Goal: Navigation & Orientation: Understand site structure

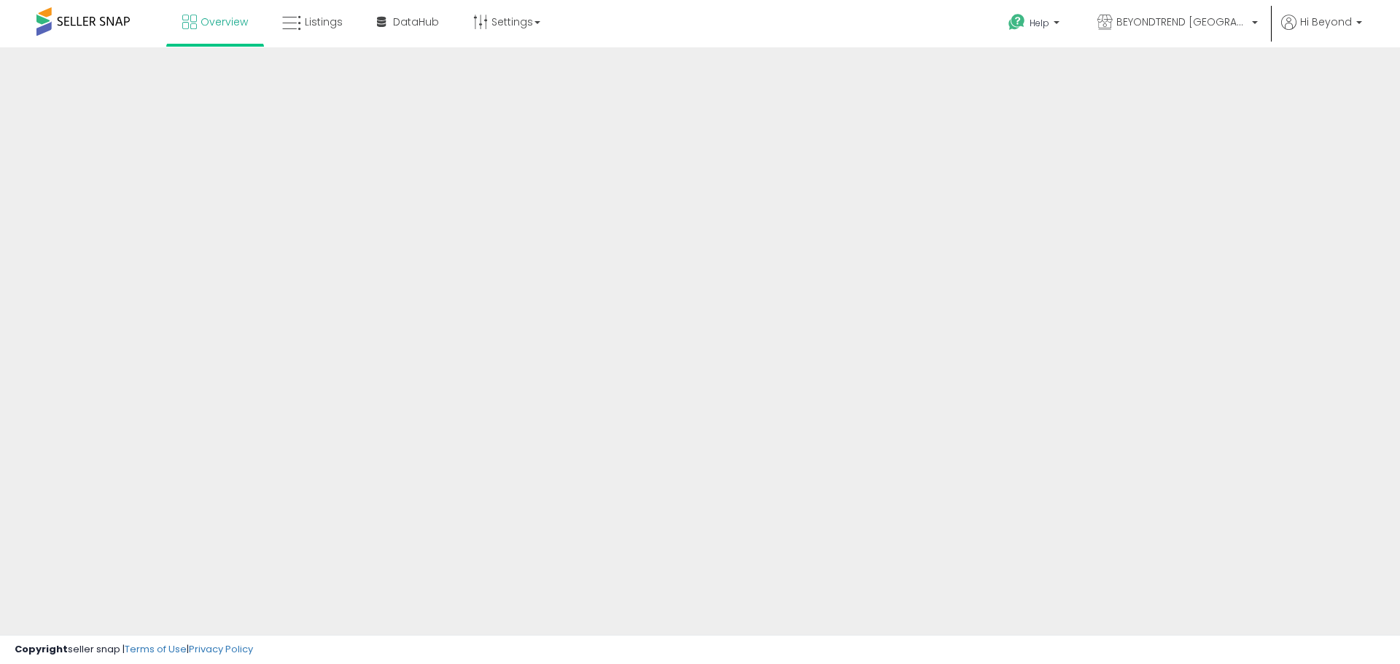
click at [1222, 155] on div at bounding box center [700, 349] width 1400 height 605
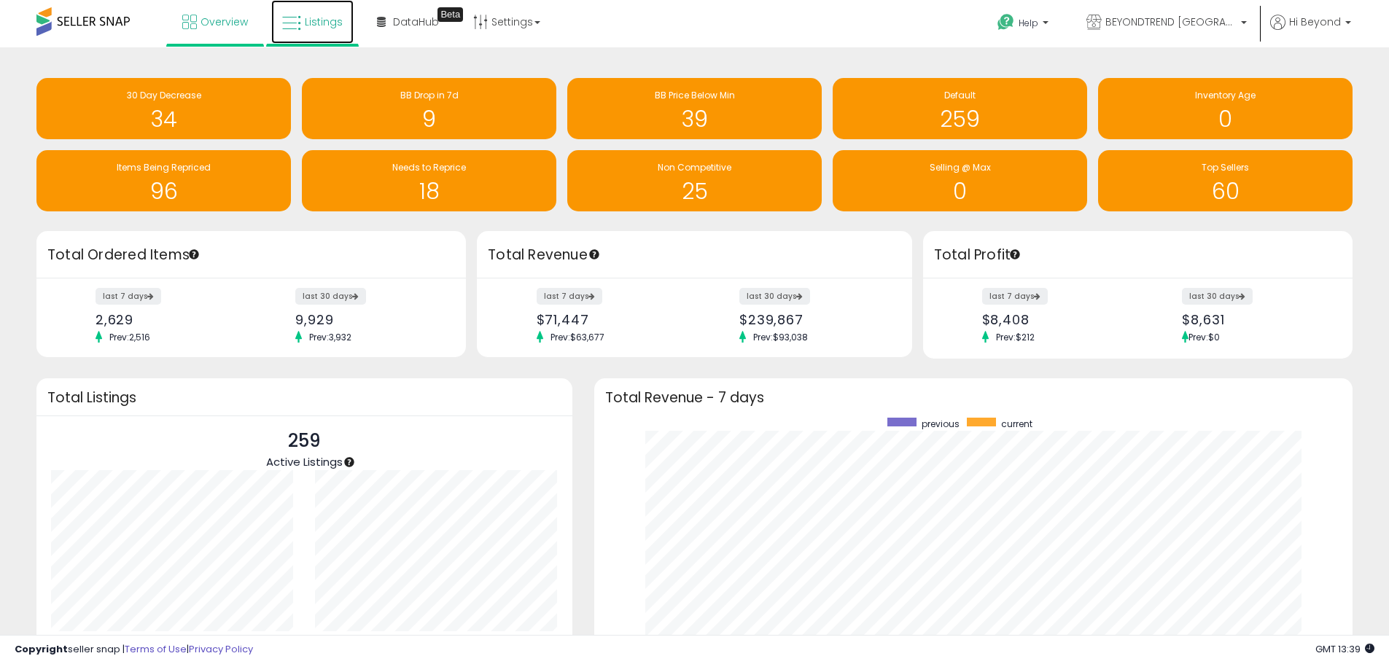
click at [299, 17] on icon at bounding box center [291, 23] width 19 height 19
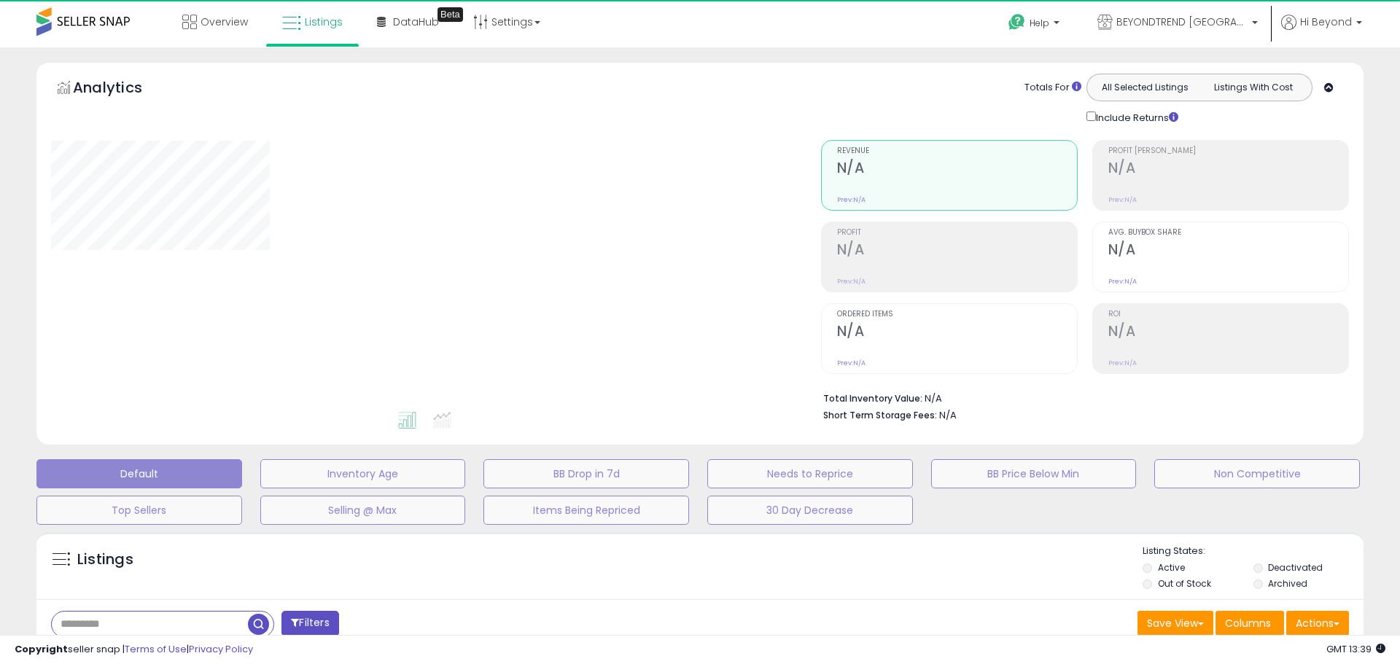
click at [225, 23] on span "Overview" at bounding box center [223, 22] width 47 height 15
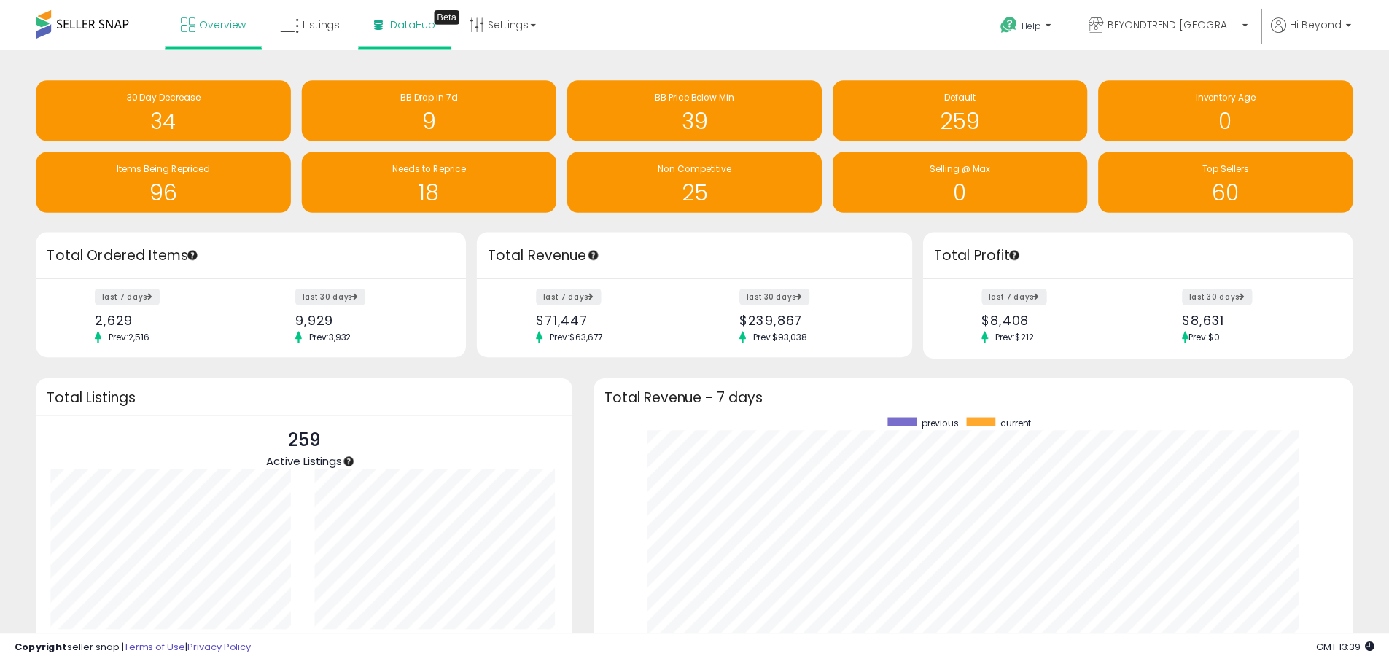
scroll to position [728646, 728192]
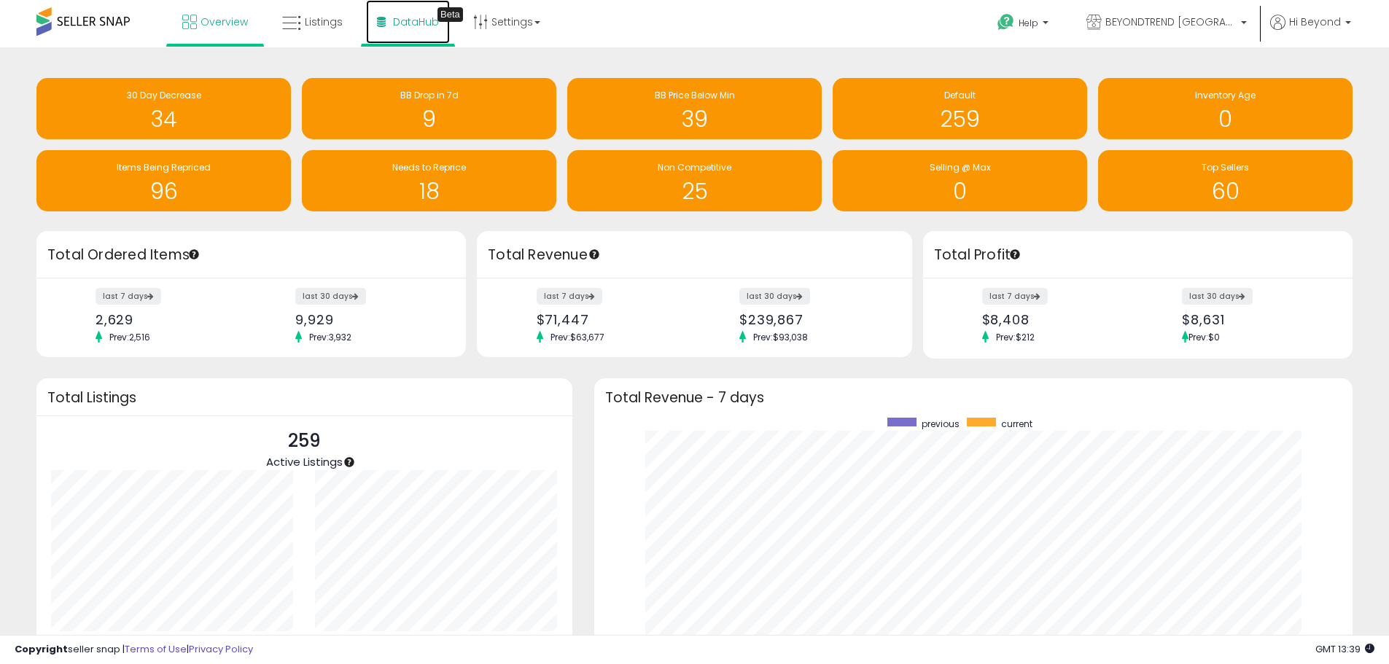
click at [408, 20] on span "DataHub" at bounding box center [416, 22] width 46 height 15
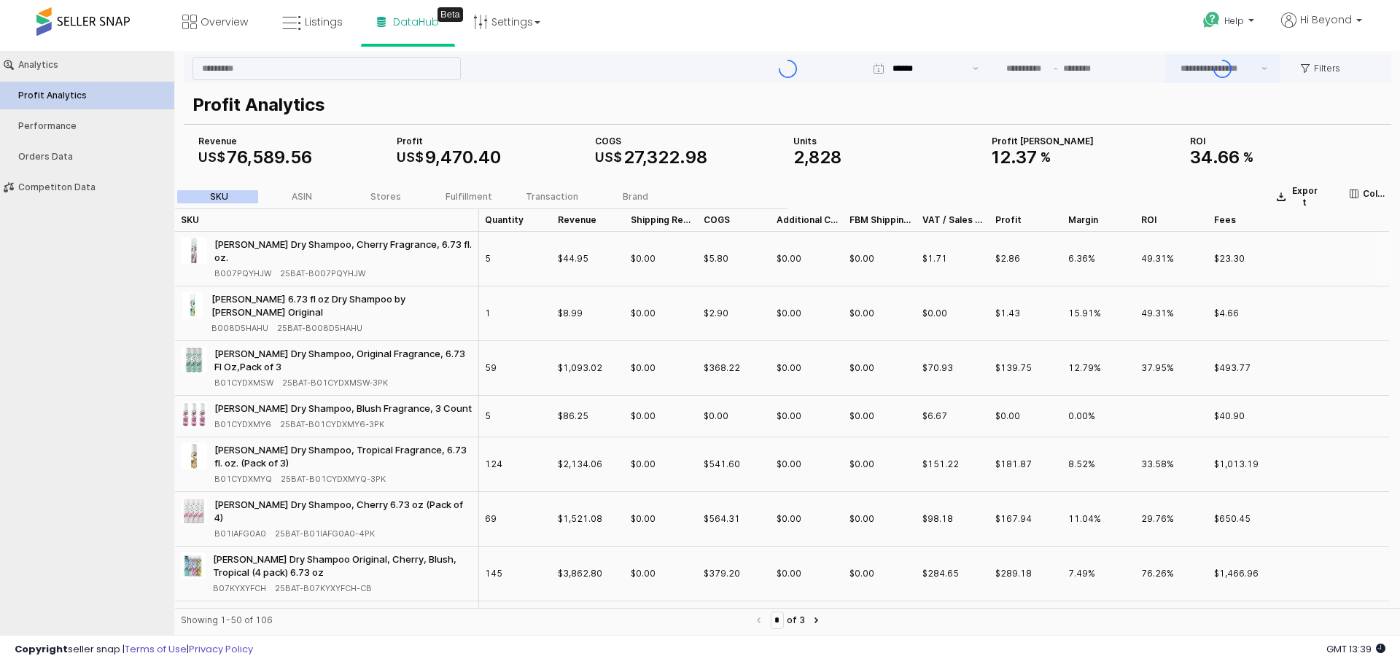
type input "***"
click at [57, 128] on div "Performance" at bounding box center [94, 126] width 152 height 10
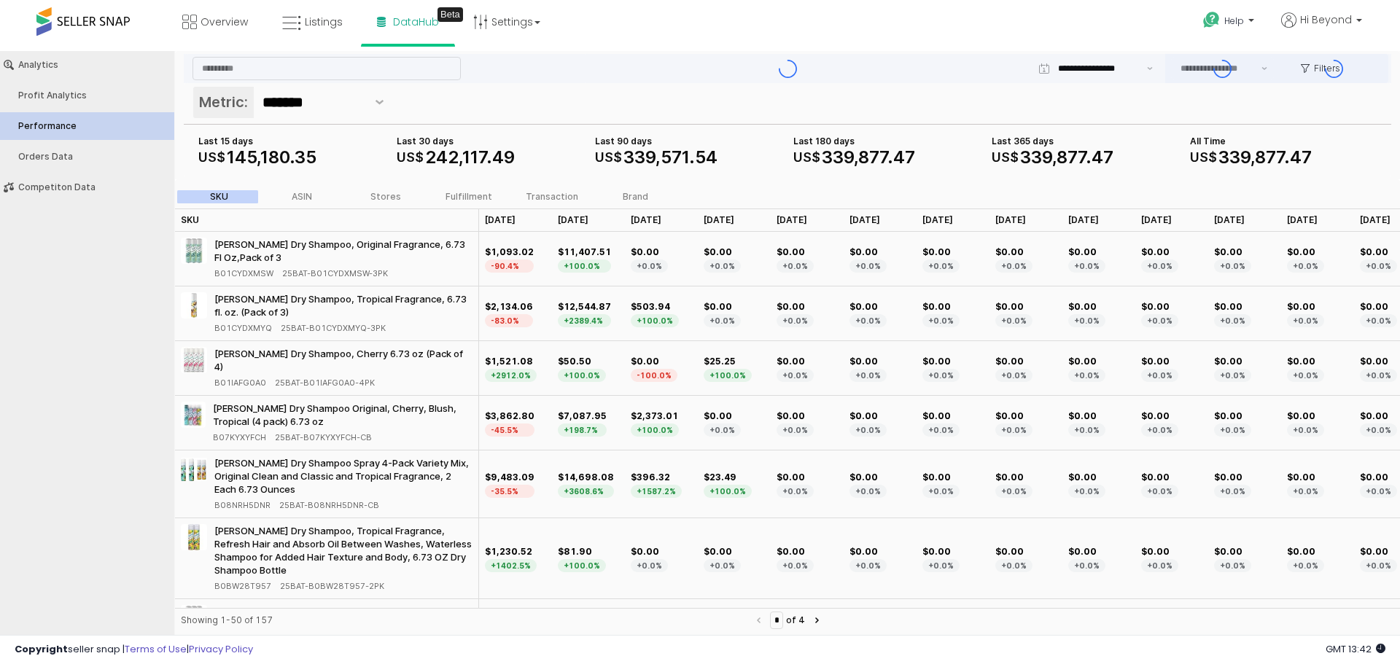
type input "***"
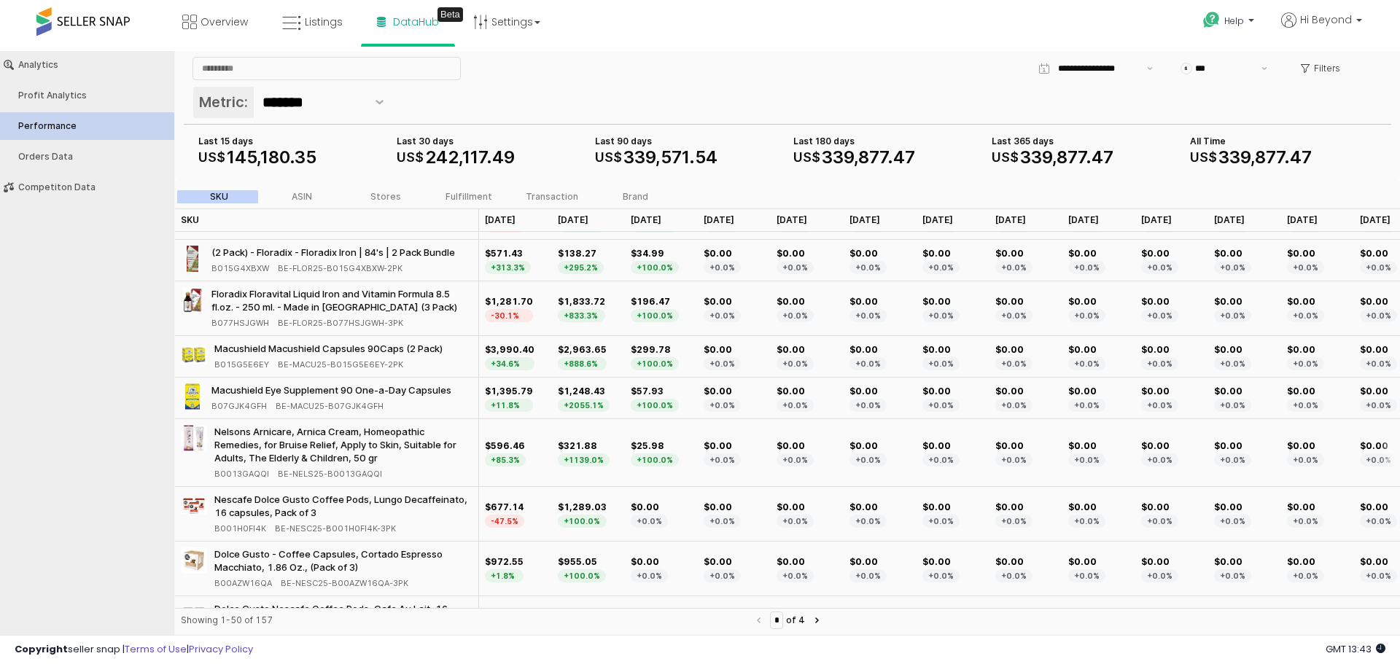
scroll to position [1312, 0]
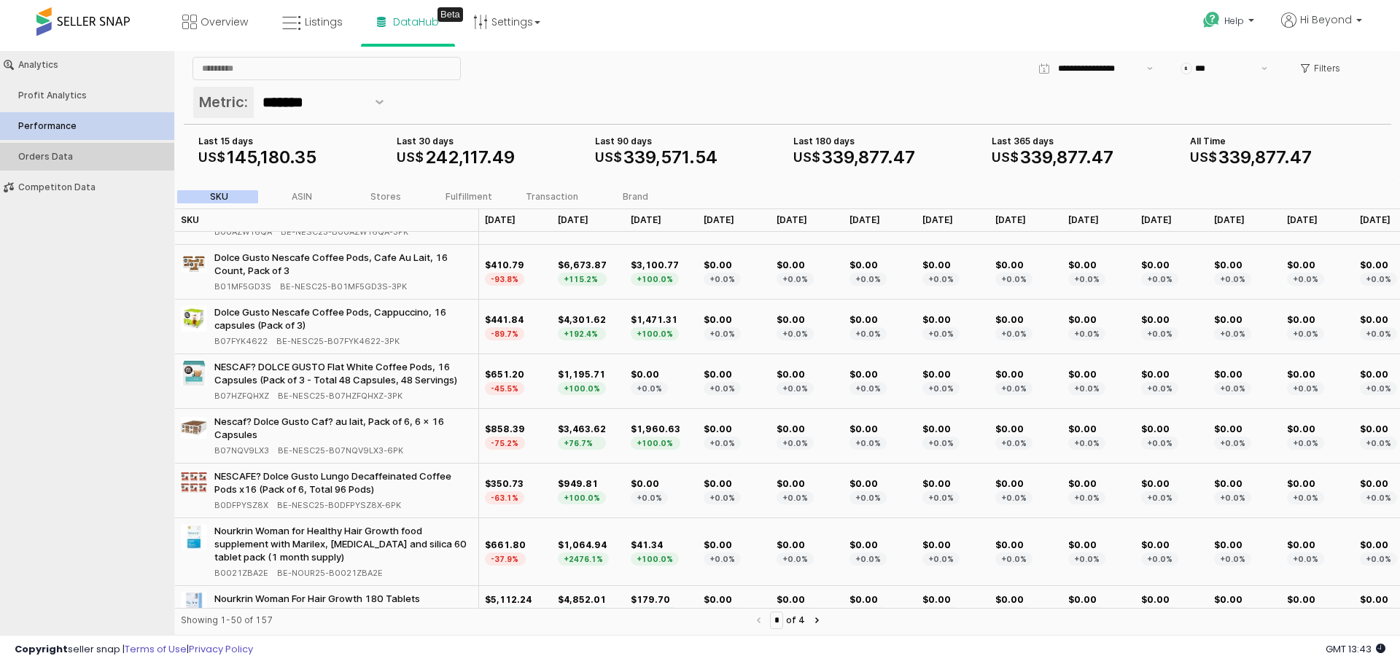
click at [52, 163] on button "Orders Data" at bounding box center [87, 157] width 184 height 28
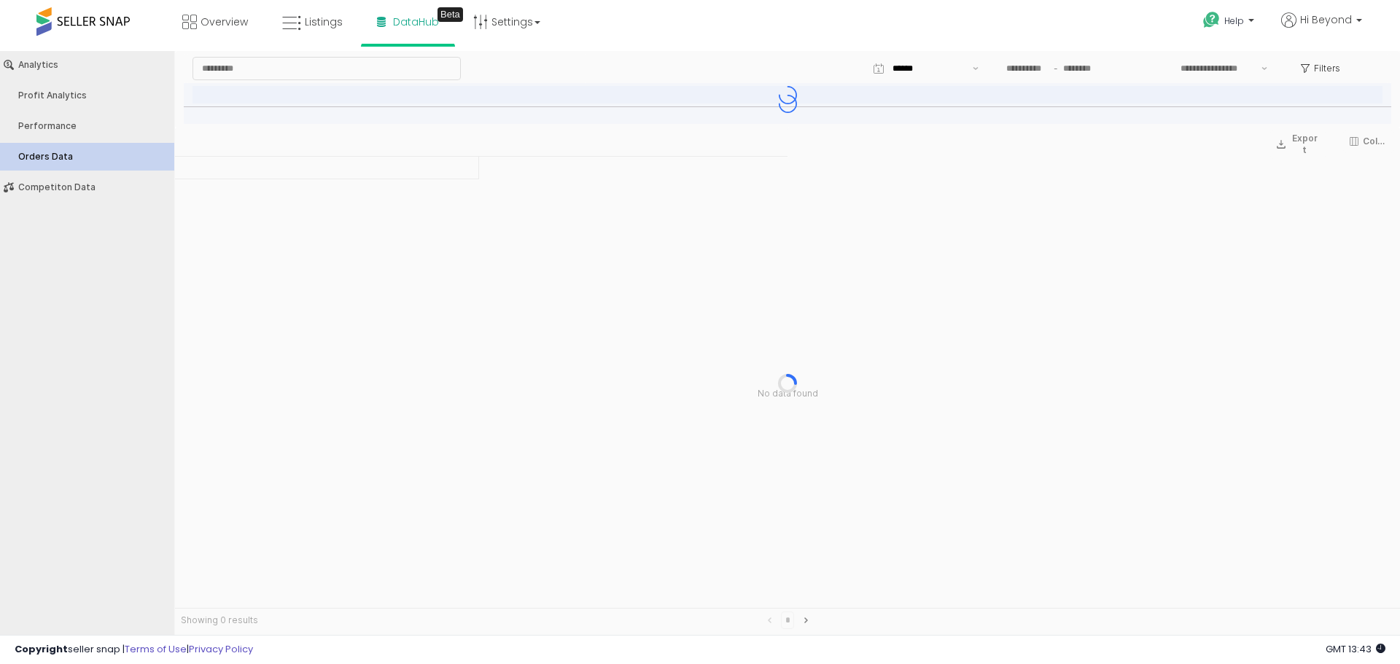
type input "***"
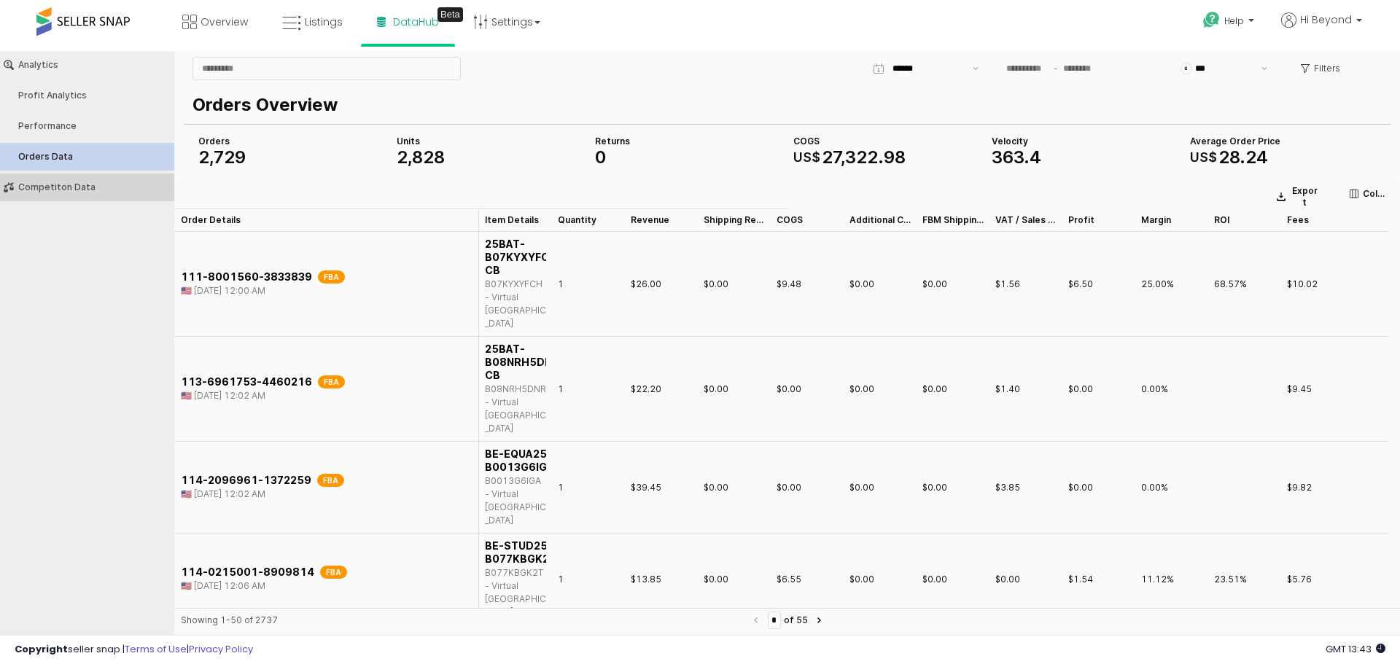
click at [33, 196] on button "Competiton Data" at bounding box center [87, 187] width 184 height 28
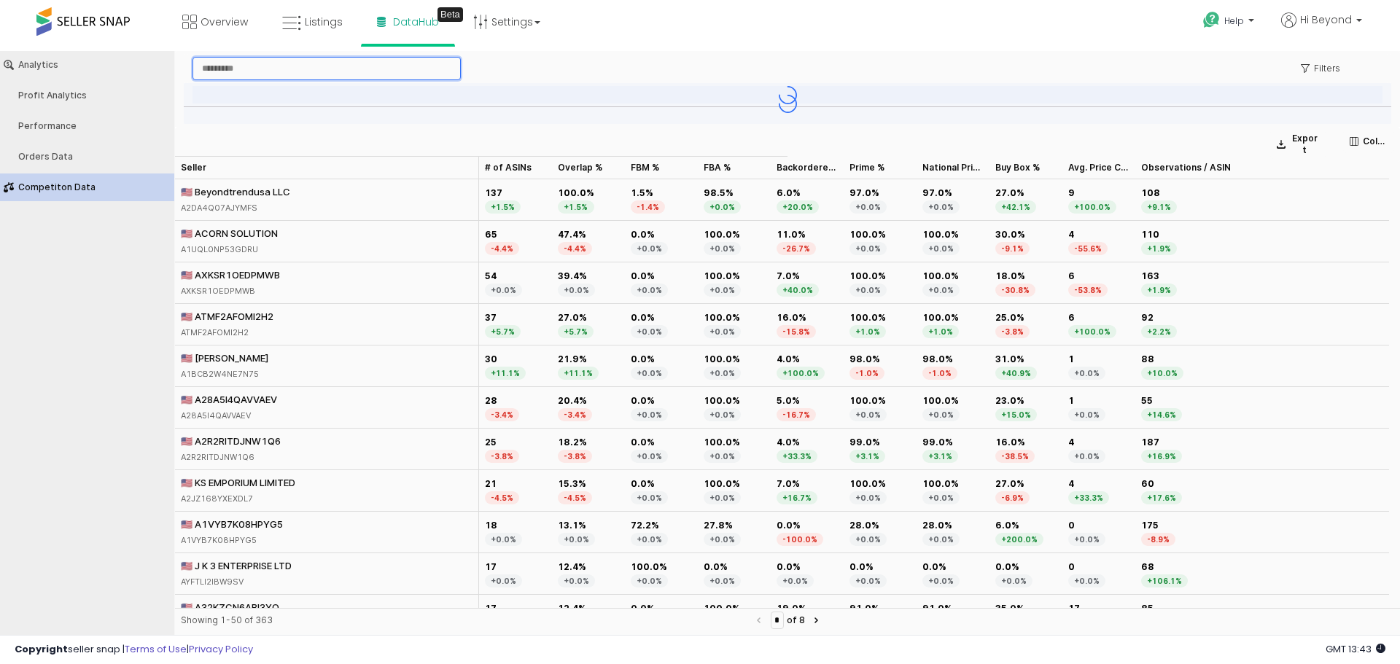
click at [227, 69] on input "App Frame" at bounding box center [326, 69] width 267 height 22
click at [317, 22] on span "Listings" at bounding box center [324, 22] width 38 height 15
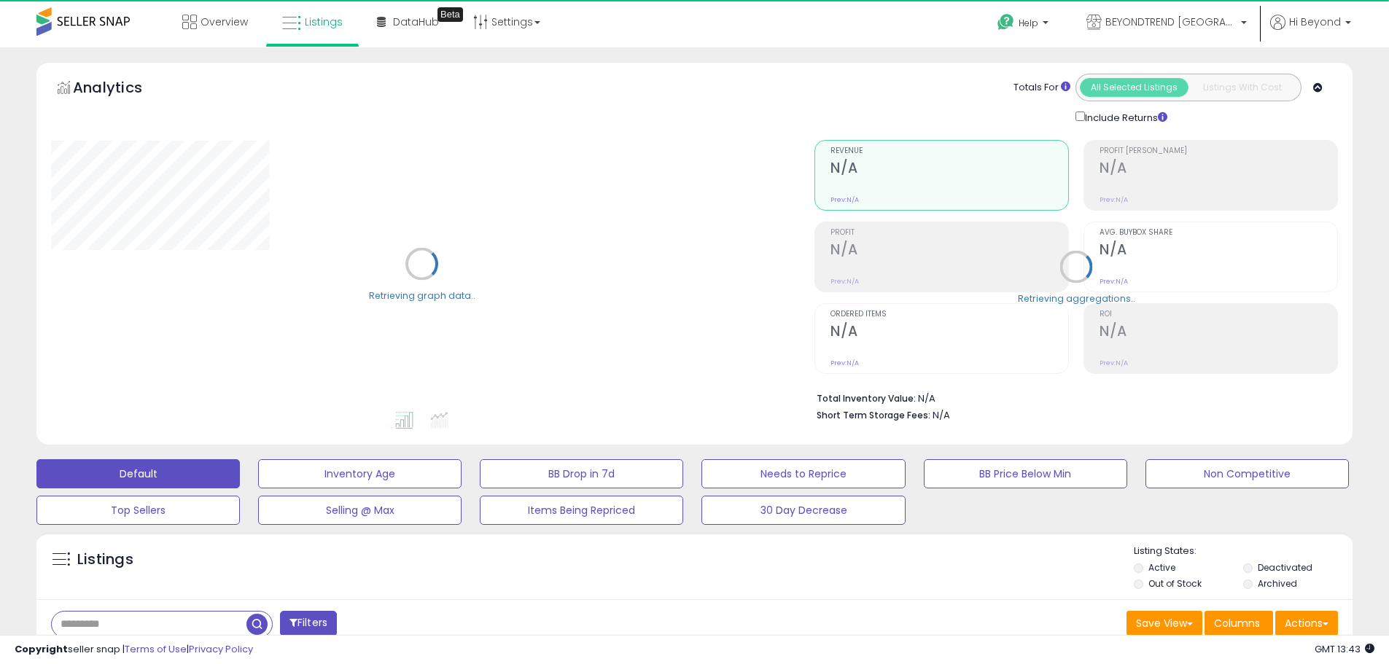
click at [300, 618] on button "Filters" at bounding box center [308, 624] width 57 height 26
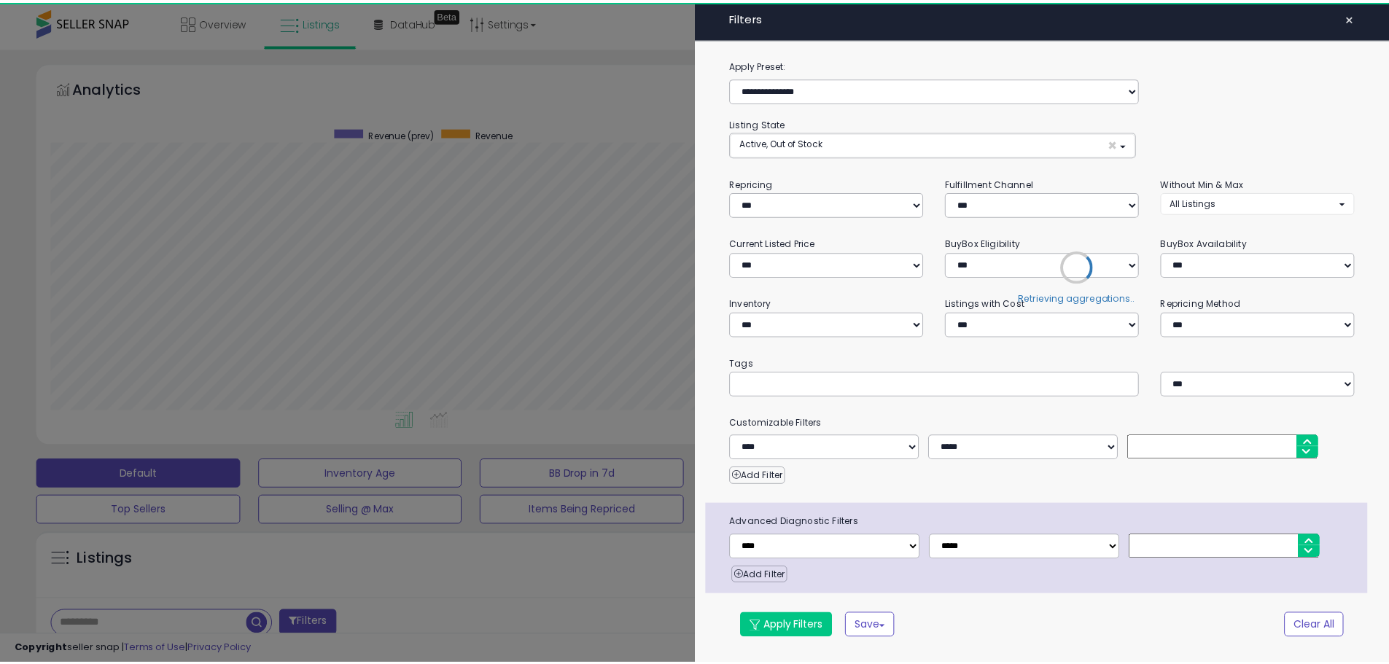
scroll to position [299, 770]
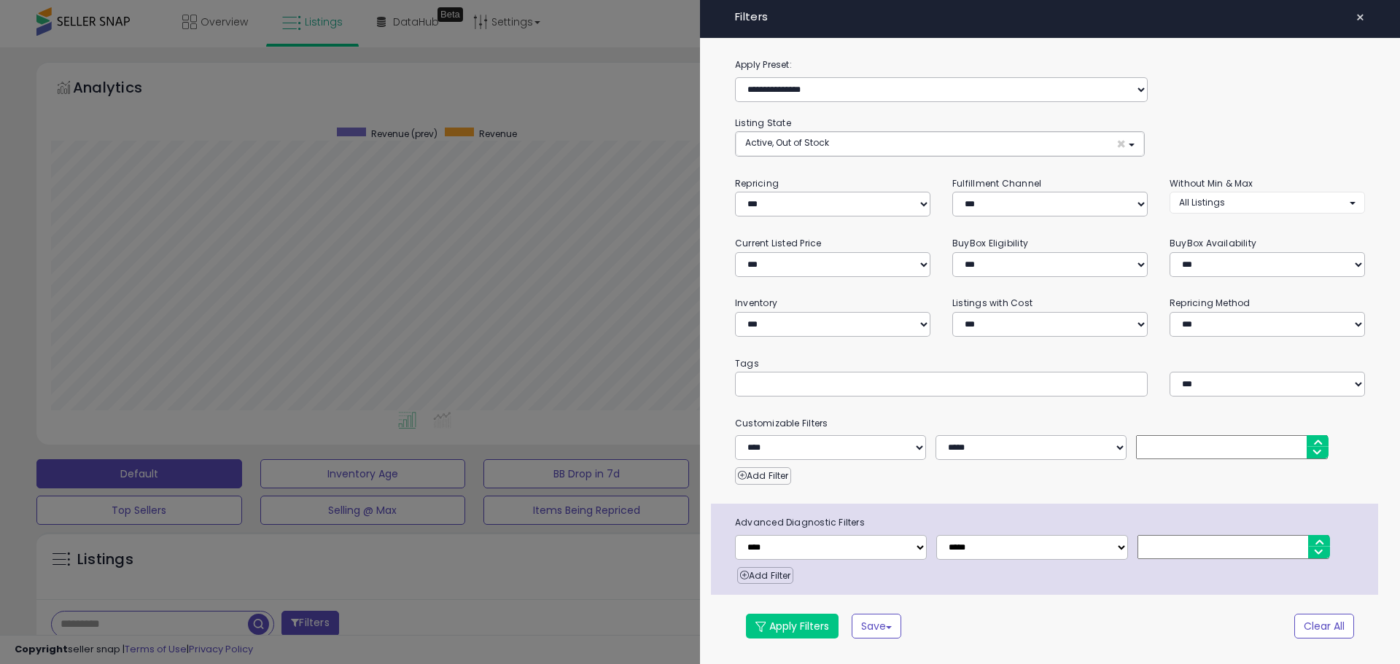
click at [1362, 19] on span "×" at bounding box center [1359, 17] width 9 height 20
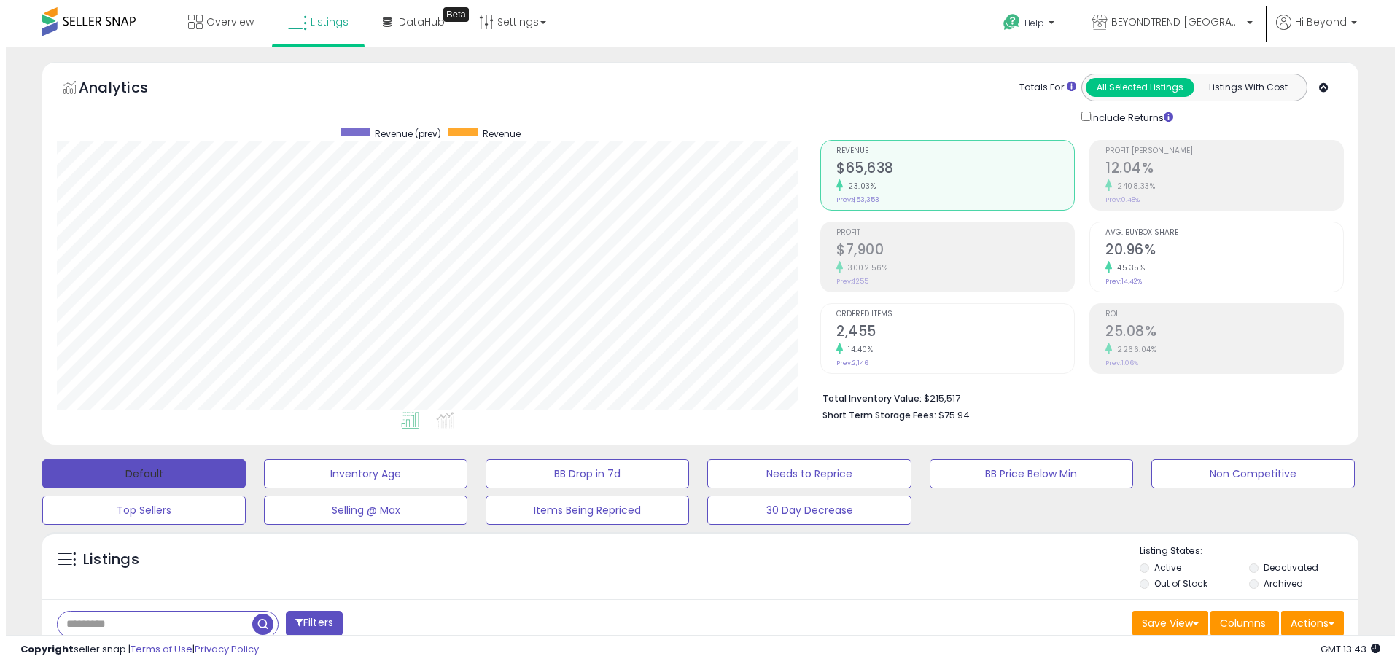
scroll to position [299, 763]
click at [145, 469] on button "Default" at bounding box center [137, 473] width 203 height 29
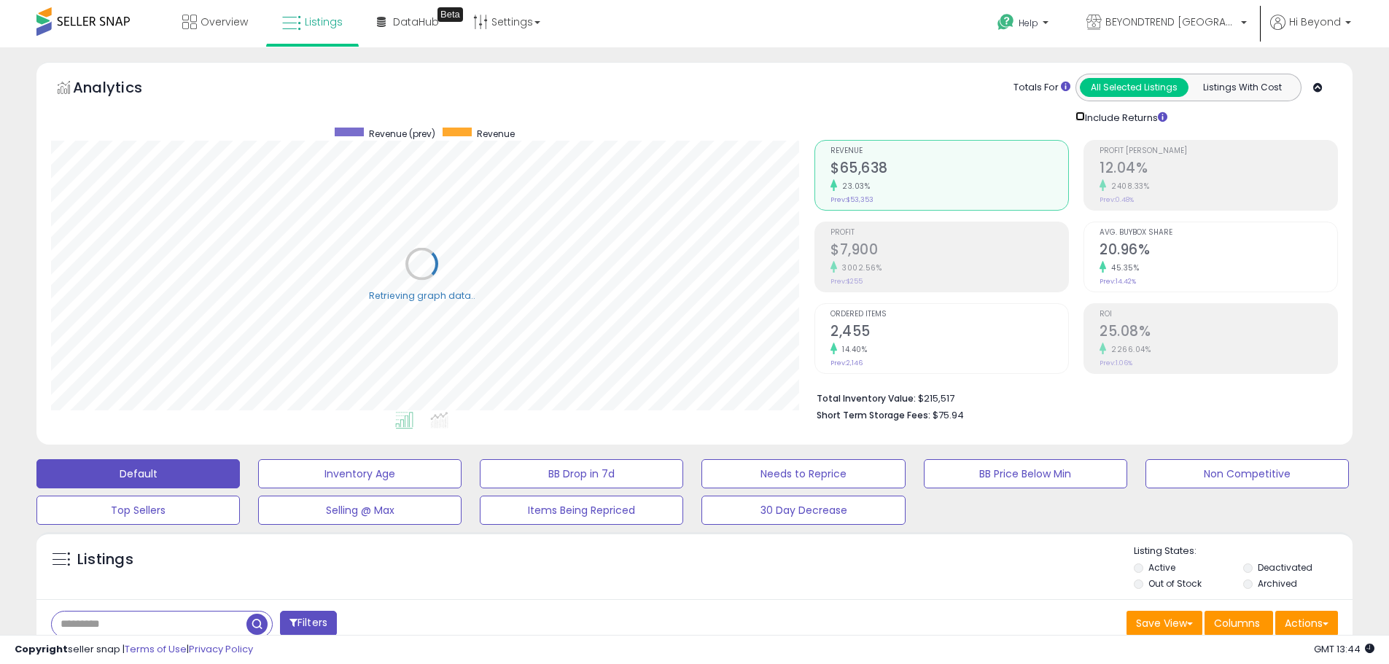
scroll to position [728622, 728158]
click at [220, 19] on span "Overview" at bounding box center [223, 22] width 47 height 15
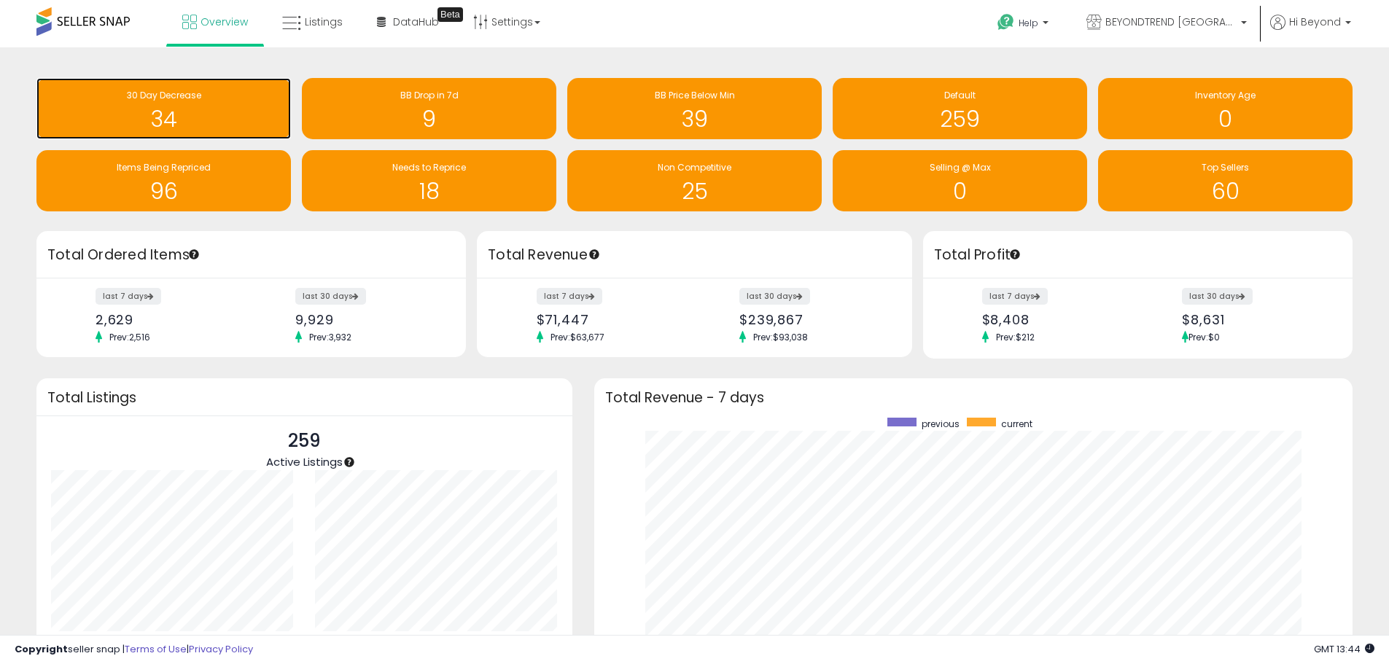
click at [167, 121] on h1 "34" at bounding box center [164, 119] width 240 height 24
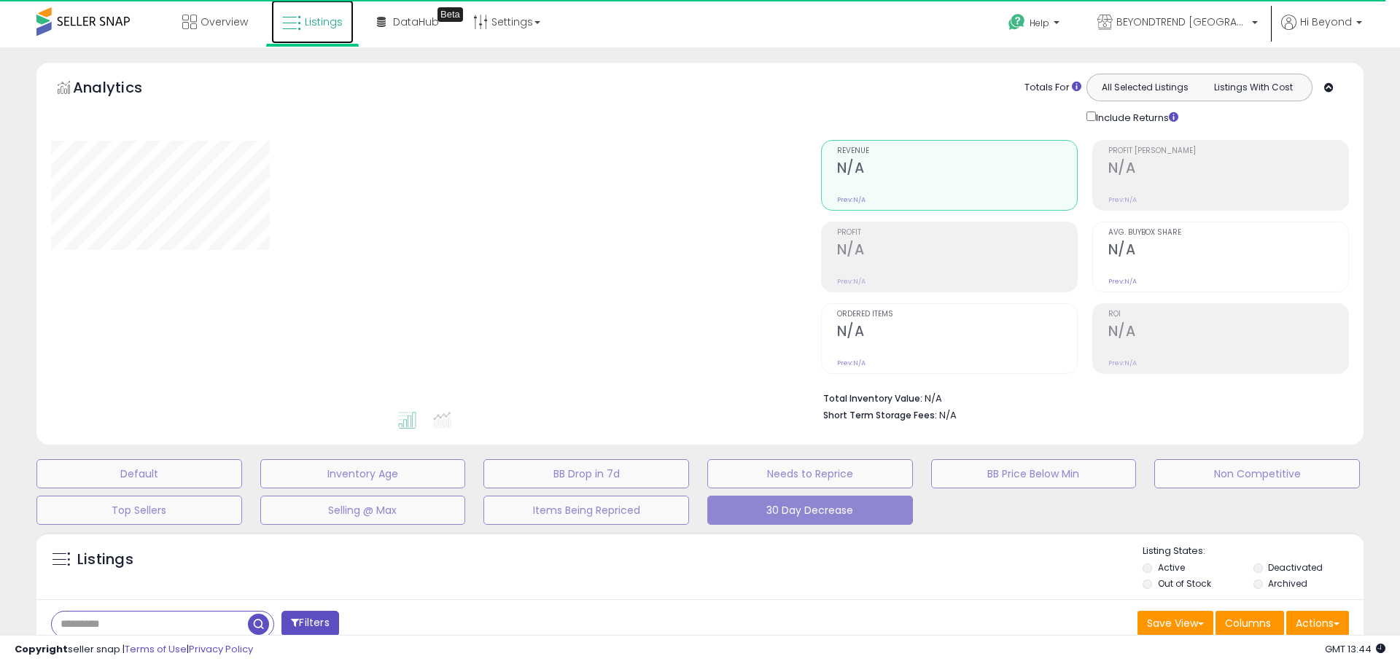
click at [303, 20] on link "Listings" at bounding box center [312, 22] width 82 height 44
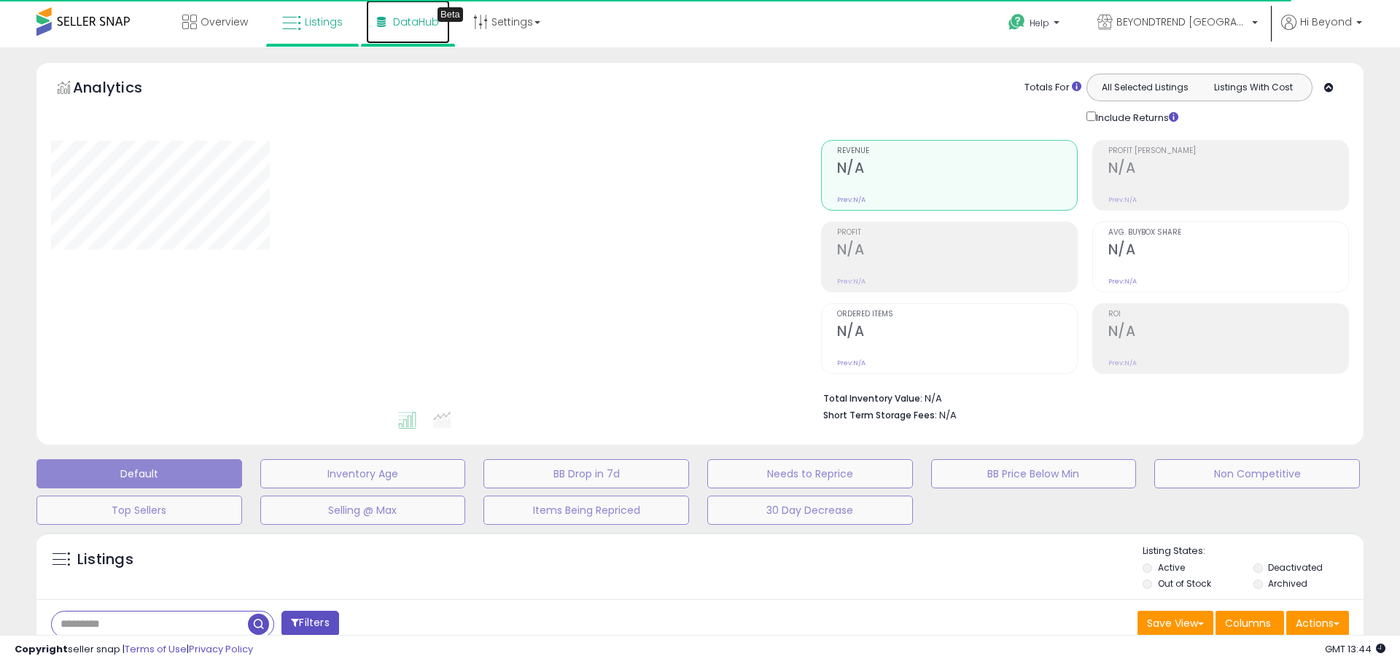
click at [397, 24] on span "DataHub" at bounding box center [416, 22] width 46 height 15
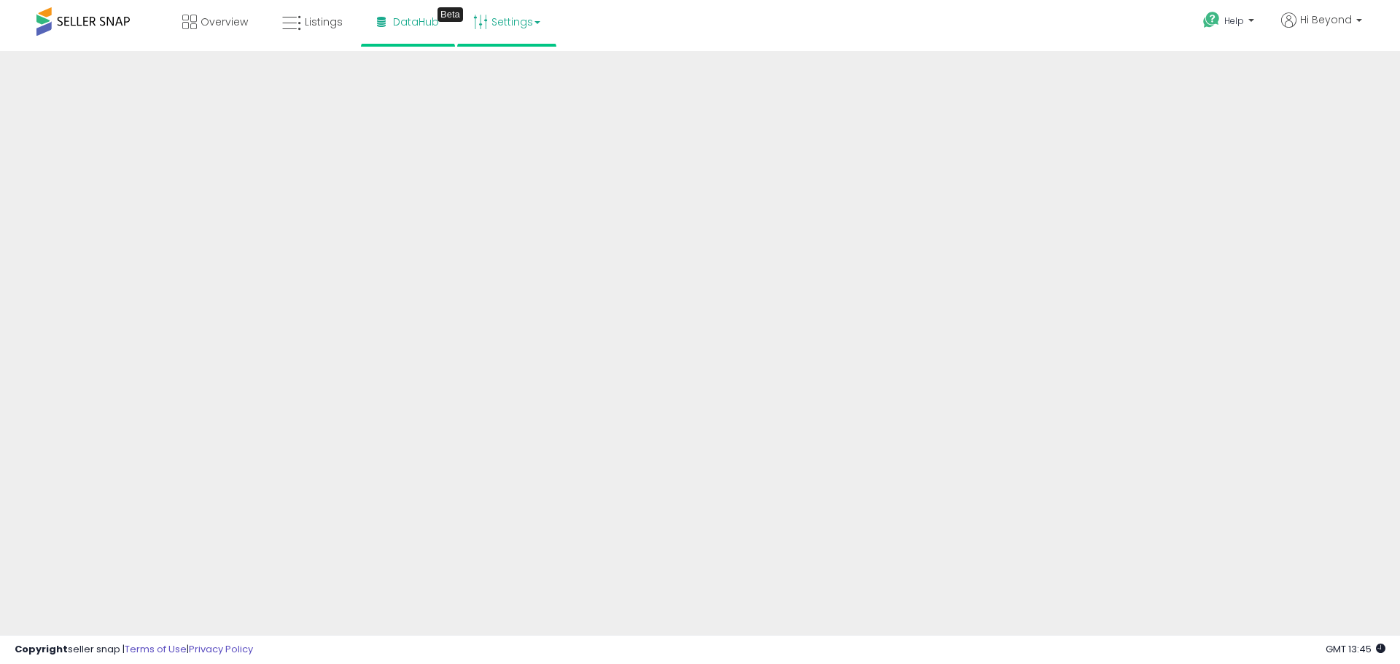
click at [494, 20] on link "Settings" at bounding box center [506, 22] width 89 height 44
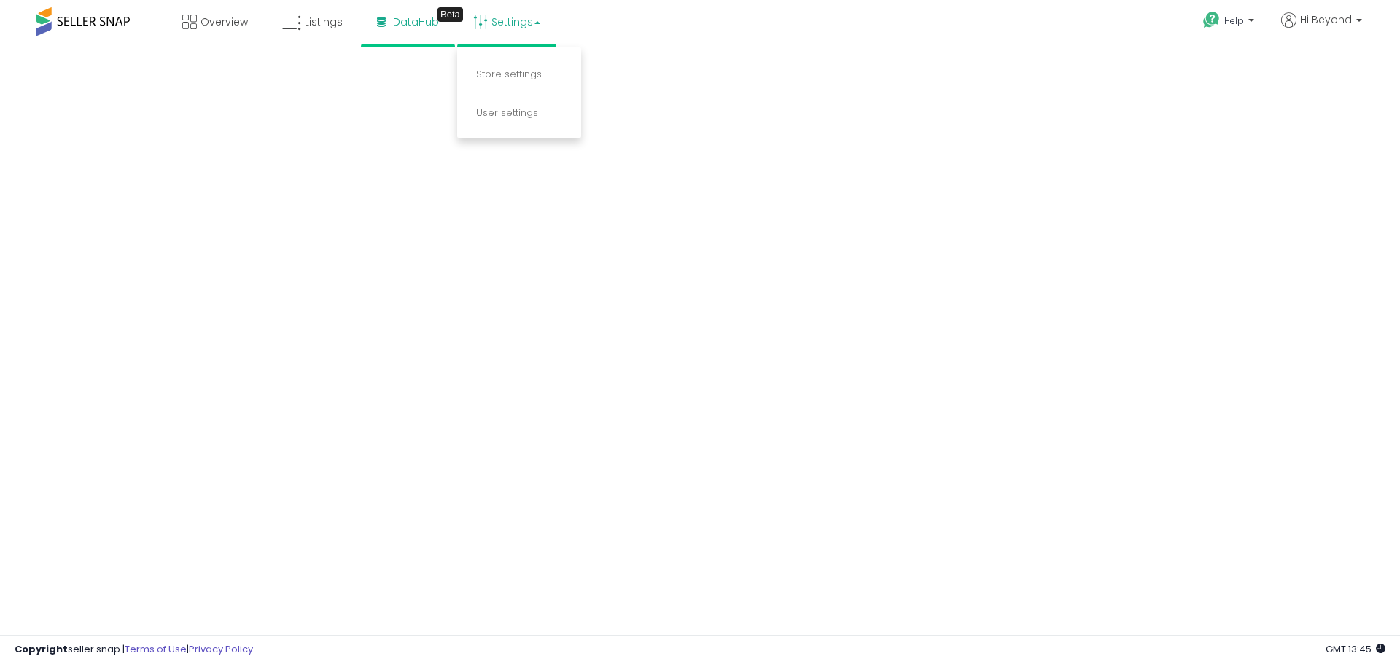
click at [494, 20] on link "Settings" at bounding box center [506, 22] width 89 height 44
